Goal: Check status: Check status

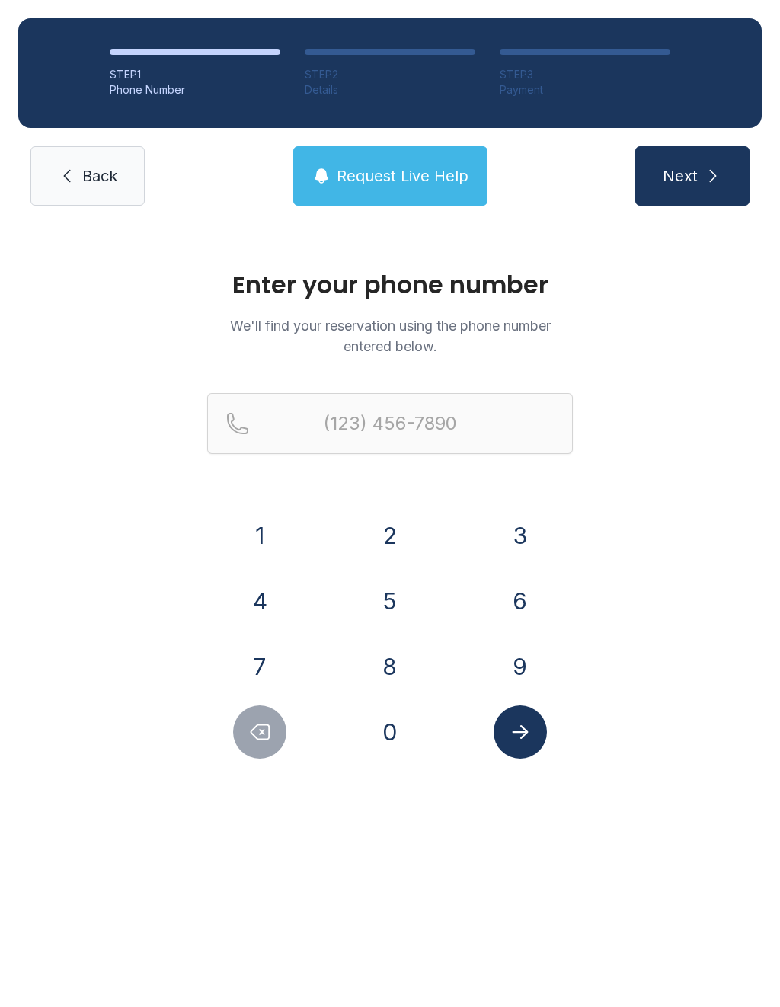
click at [276, 674] on button "7" at bounding box center [259, 666] width 53 height 53
click at [287, 510] on div "1" at bounding box center [260, 535] width 106 height 53
click at [278, 534] on button "1" at bounding box center [259, 535] width 53 height 53
click at [266, 671] on button "7" at bounding box center [259, 666] width 53 height 53
click at [531, 679] on button "9" at bounding box center [520, 666] width 53 height 53
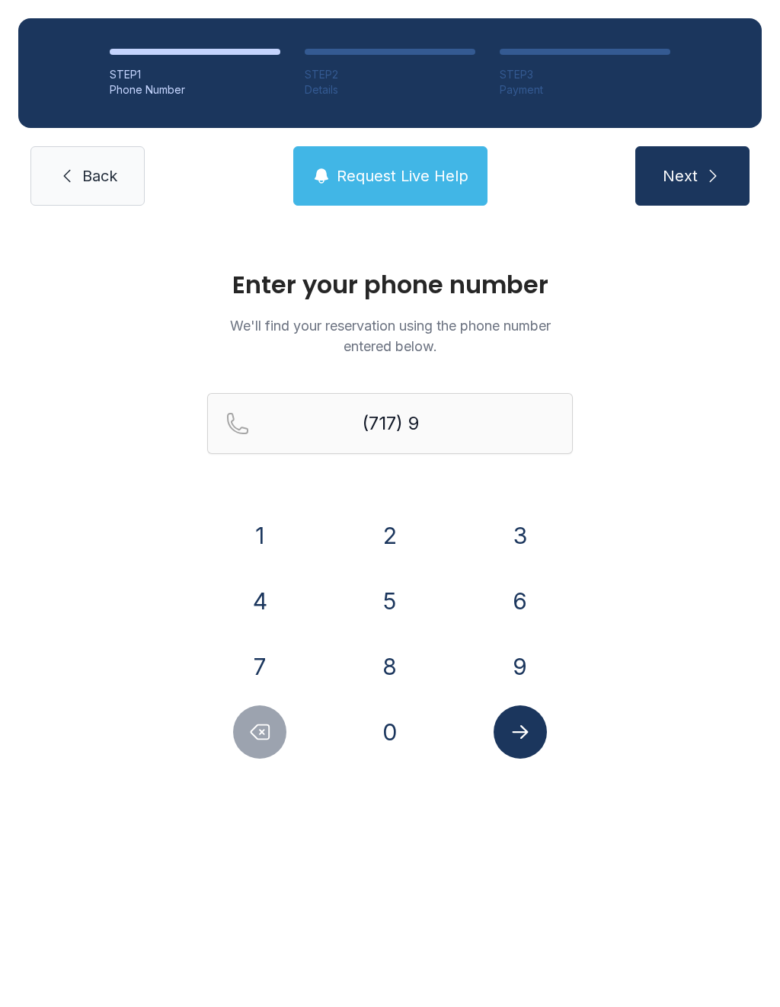
click at [275, 605] on button "4" at bounding box center [259, 600] width 53 height 53
click at [395, 718] on button "0" at bounding box center [389, 732] width 53 height 53
click at [514, 651] on button "9" at bounding box center [520, 666] width 53 height 53
click at [508, 597] on button "6" at bounding box center [520, 600] width 53 height 53
click at [274, 661] on button "7" at bounding box center [259, 666] width 53 height 53
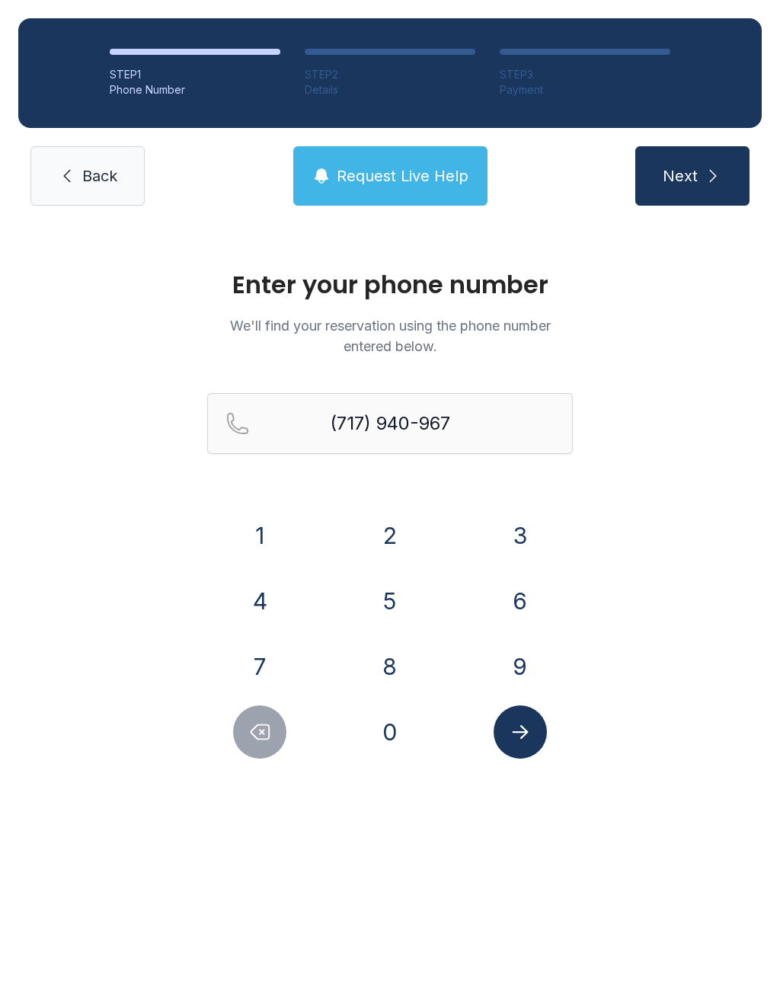
click at [535, 670] on button "9" at bounding box center [520, 666] width 53 height 53
type input "[PHONE_NUMBER]"
click at [535, 739] on button "Submit lookup form" at bounding box center [520, 732] width 53 height 53
